Goal: Book appointment/travel/reservation

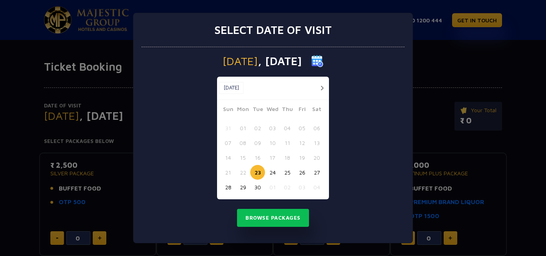
click at [319, 88] on button "button" at bounding box center [322, 88] width 10 height 10
click at [316, 129] on button "04" at bounding box center [316, 128] width 15 height 15
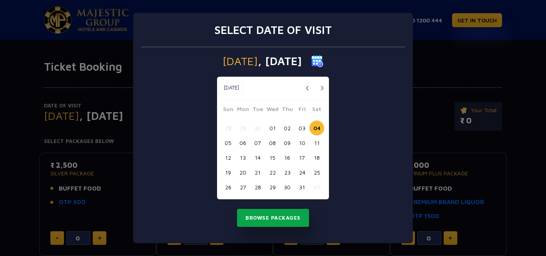
click at [284, 221] on button "Browse Packages" at bounding box center [273, 218] width 72 height 18
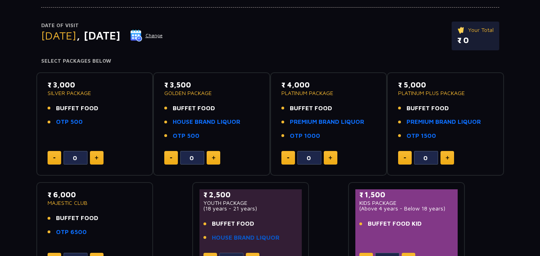
scroll to position [80, 0]
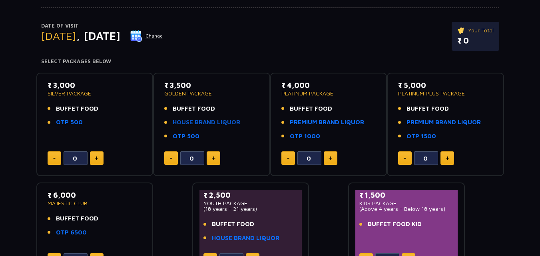
click at [194, 125] on link "HOUSE BRAND LIQUOR" at bounding box center [207, 122] width 68 height 9
